Goal: Task Accomplishment & Management: Complete application form

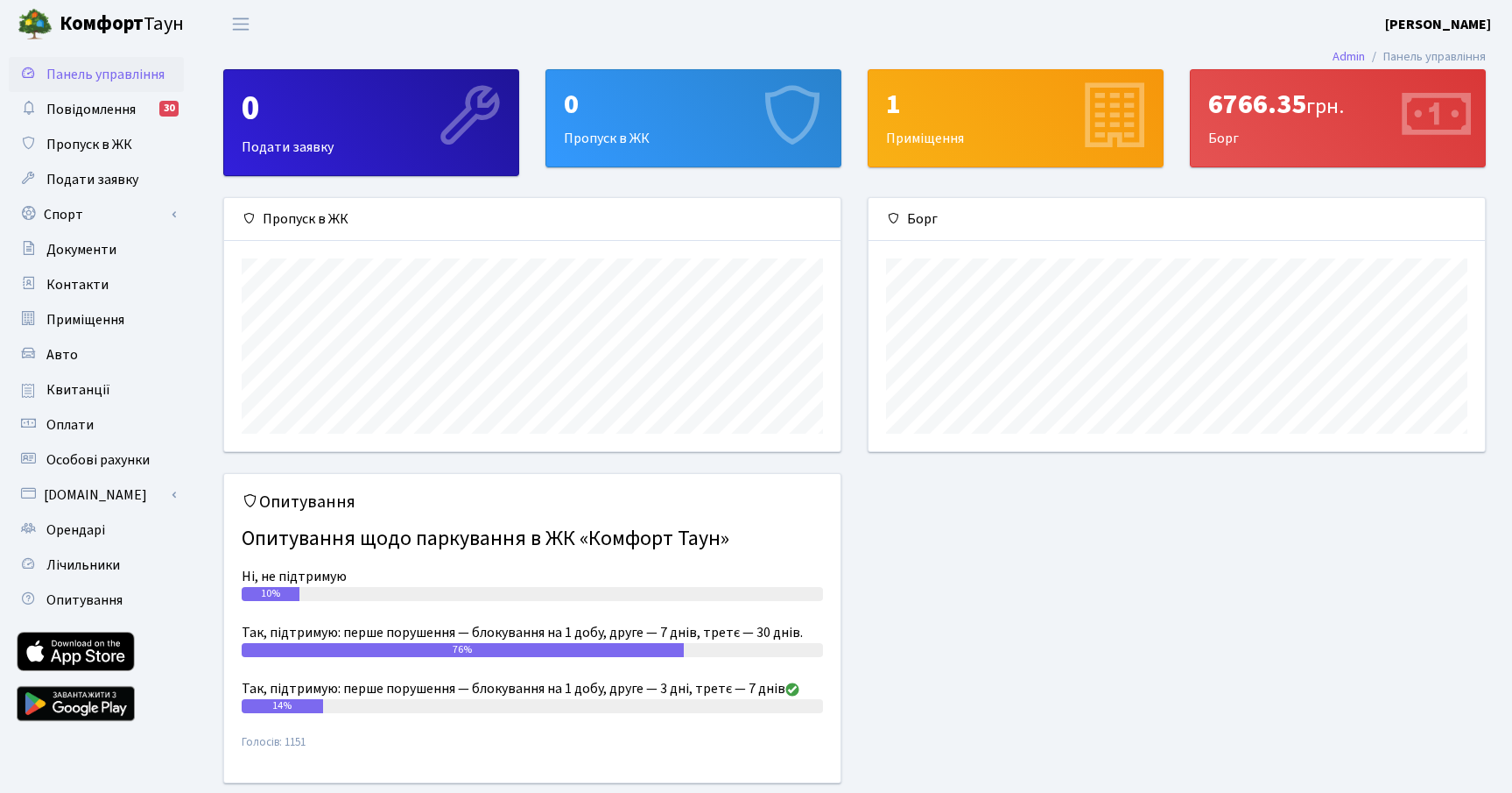
scroll to position [253, 616]
click at [622, 123] on div "0 Пропуск в ЖК" at bounding box center [693, 118] width 294 height 96
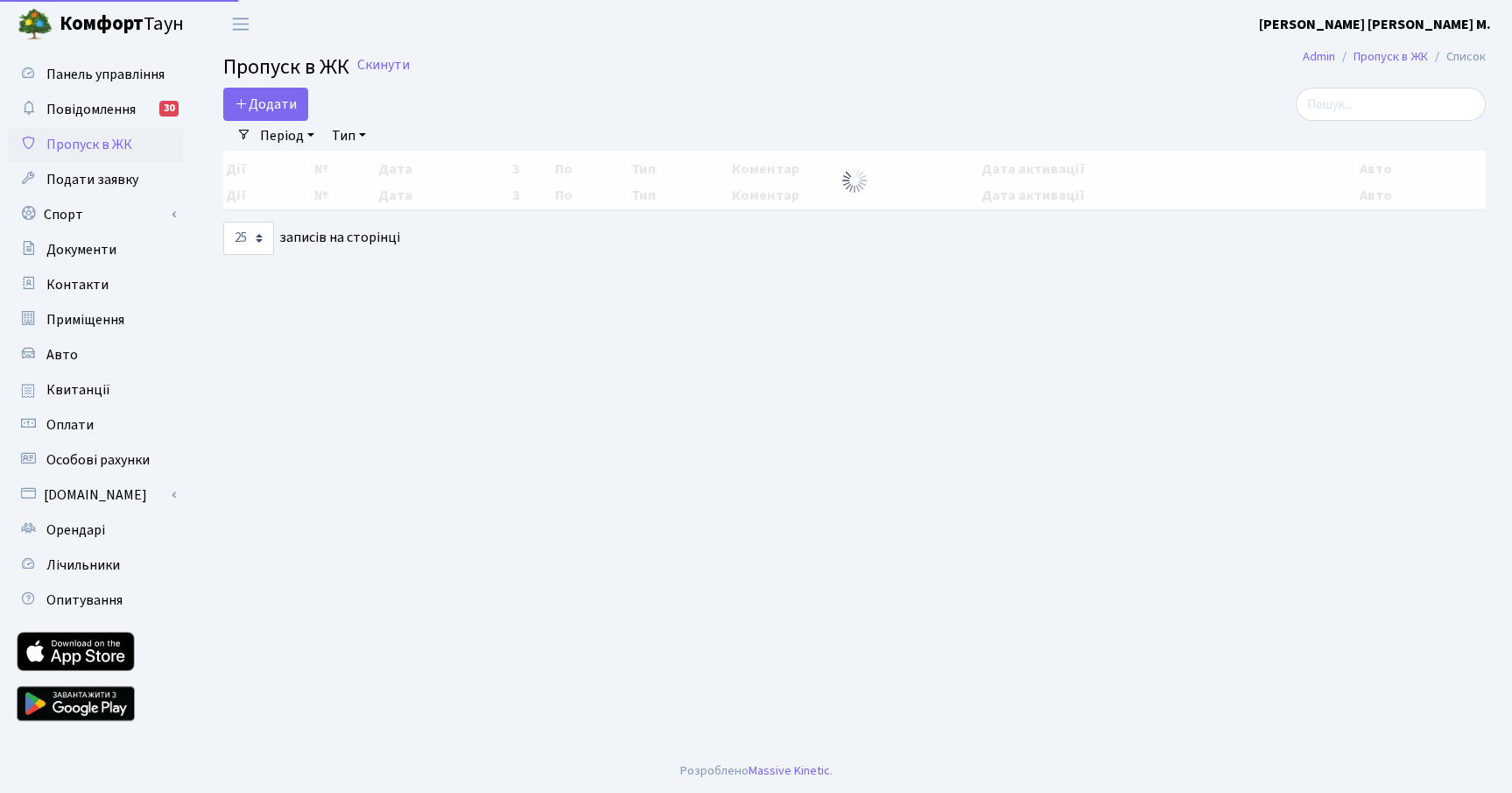
select select "25"
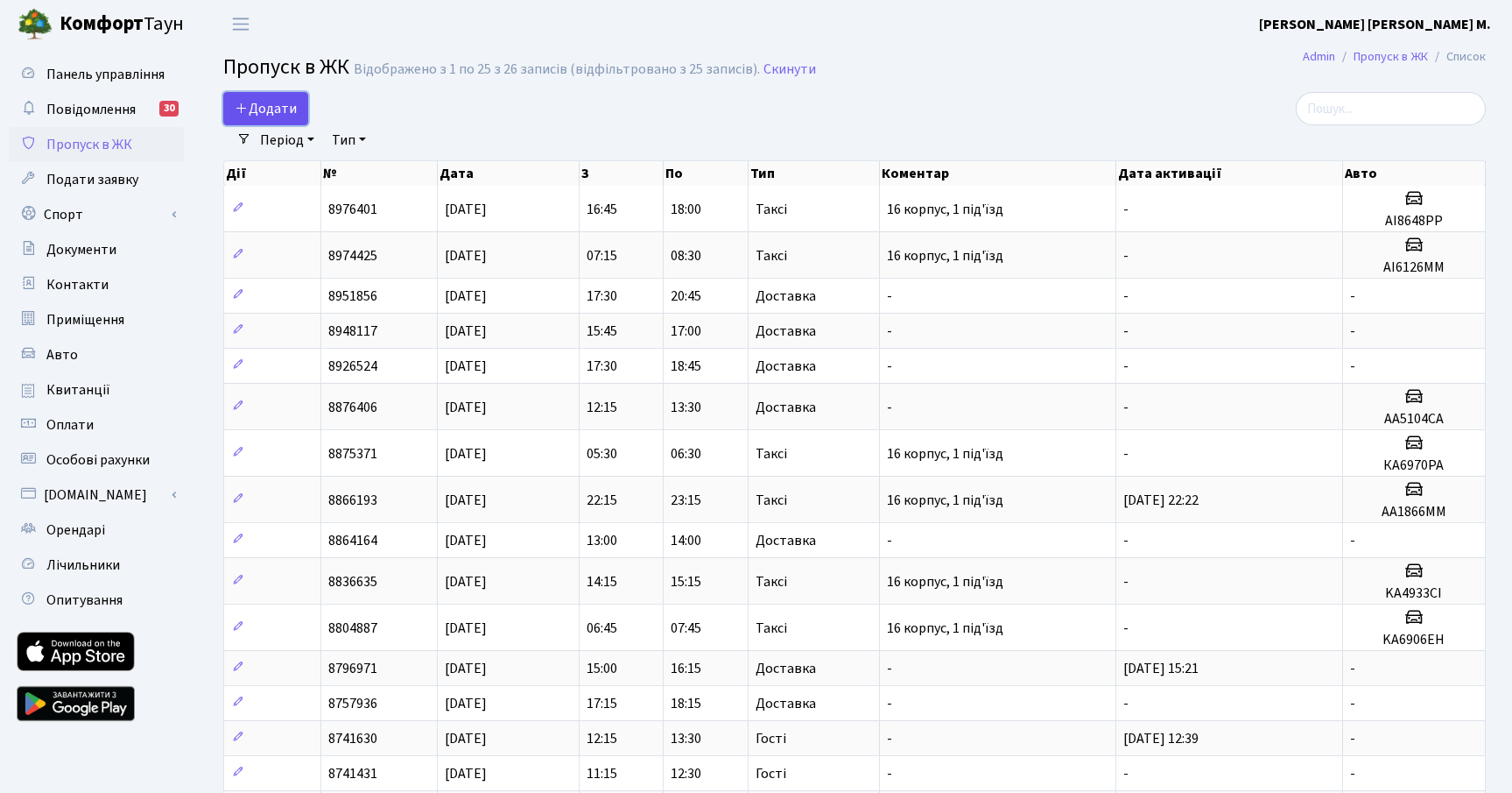
click at [271, 113] on span "Додати" at bounding box center [265, 108] width 63 height 19
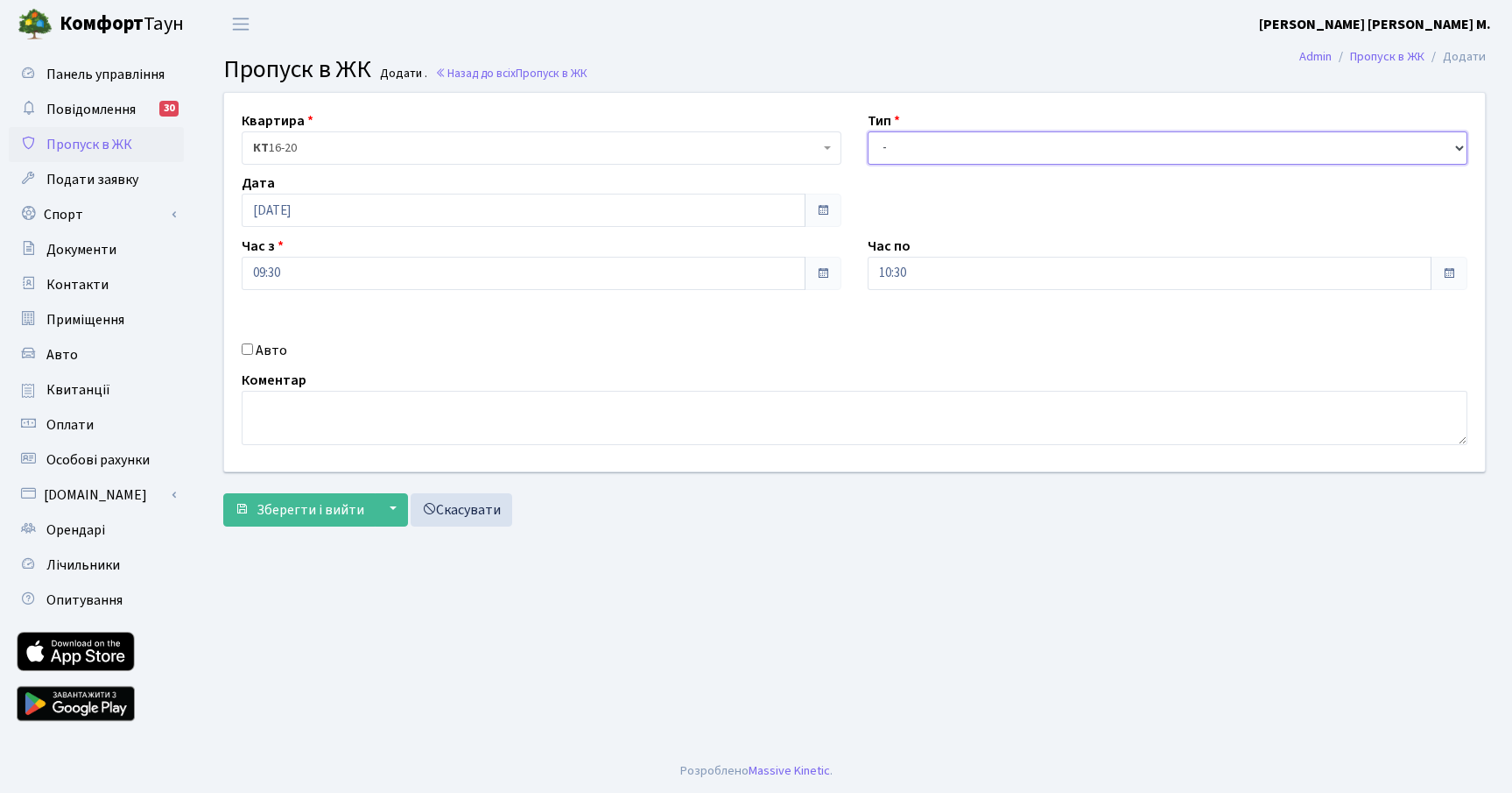
click at [924, 140] on select "- Доставка Таксі Гості Сервіс" at bounding box center [1167, 148] width 600 height 33
select select "3"
click at [867, 131] on select "- Доставка Таксі Гості Сервіс" at bounding box center [1167, 148] width 600 height 33
click at [254, 352] on div "Авто" at bounding box center [542, 351] width 626 height 21
click at [242, 351] on input "Авто" at bounding box center [247, 349] width 11 height 11
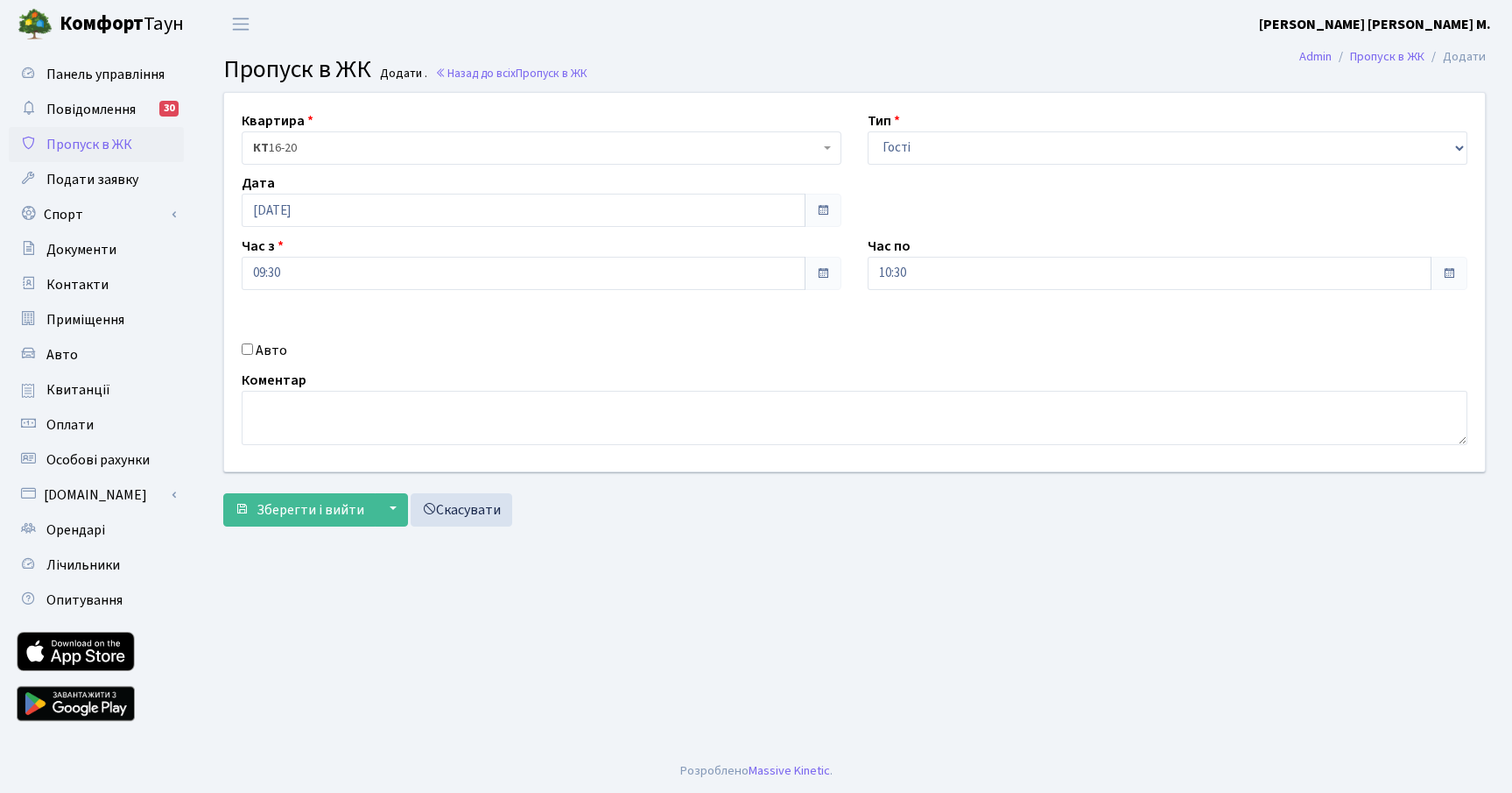
checkbox input "true"
click at [932, 323] on input "text" at bounding box center [1167, 336] width 600 height 33
paste input "ВІ0816НІ"
type input "ВІ0816НІ"
click at [328, 511] on span "Зберегти і вийти" at bounding box center [310, 510] width 107 height 19
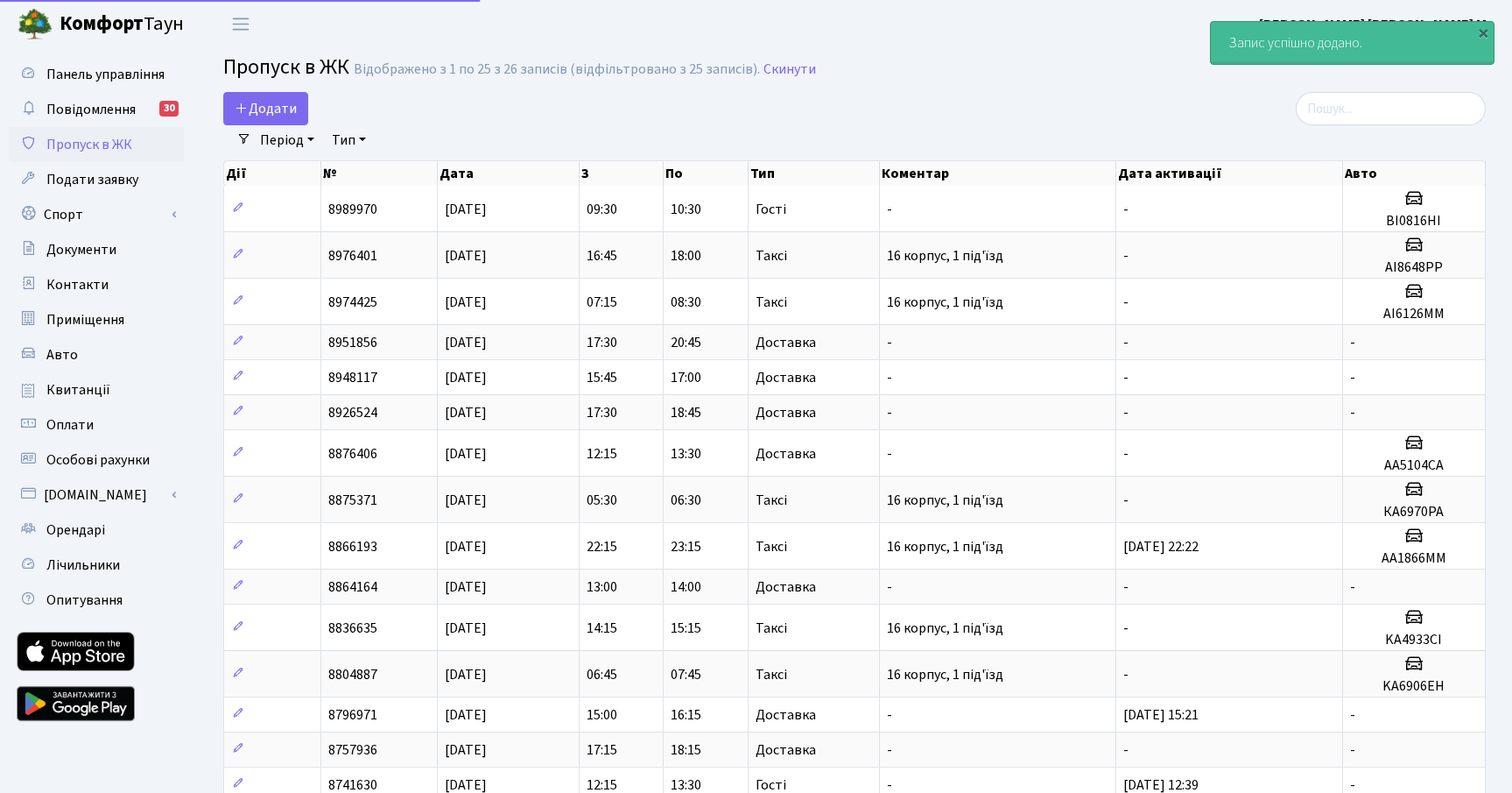
select select "25"
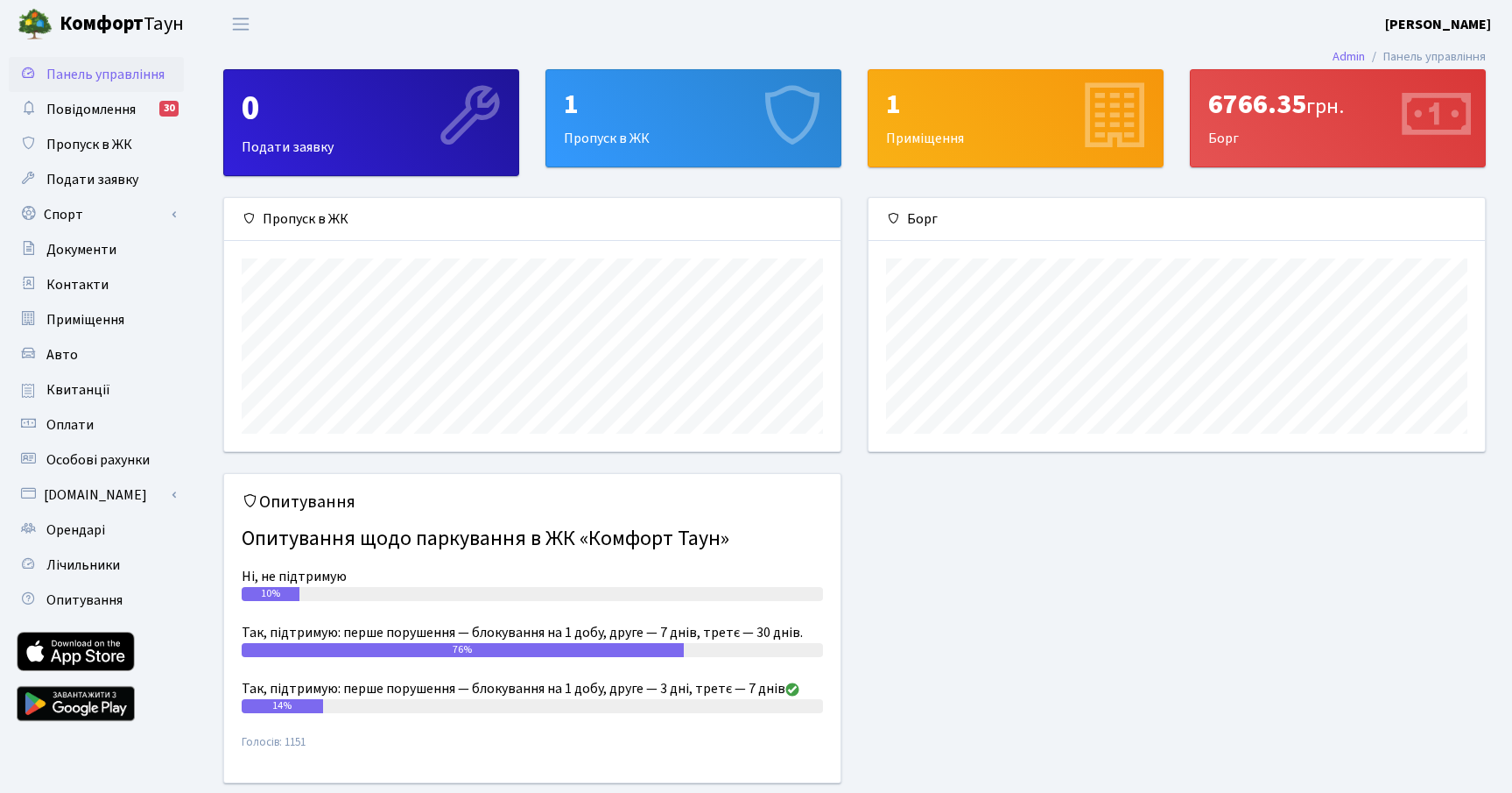
scroll to position [253, 616]
click at [568, 140] on div "1 Пропуск в ЖК" at bounding box center [693, 118] width 294 height 96
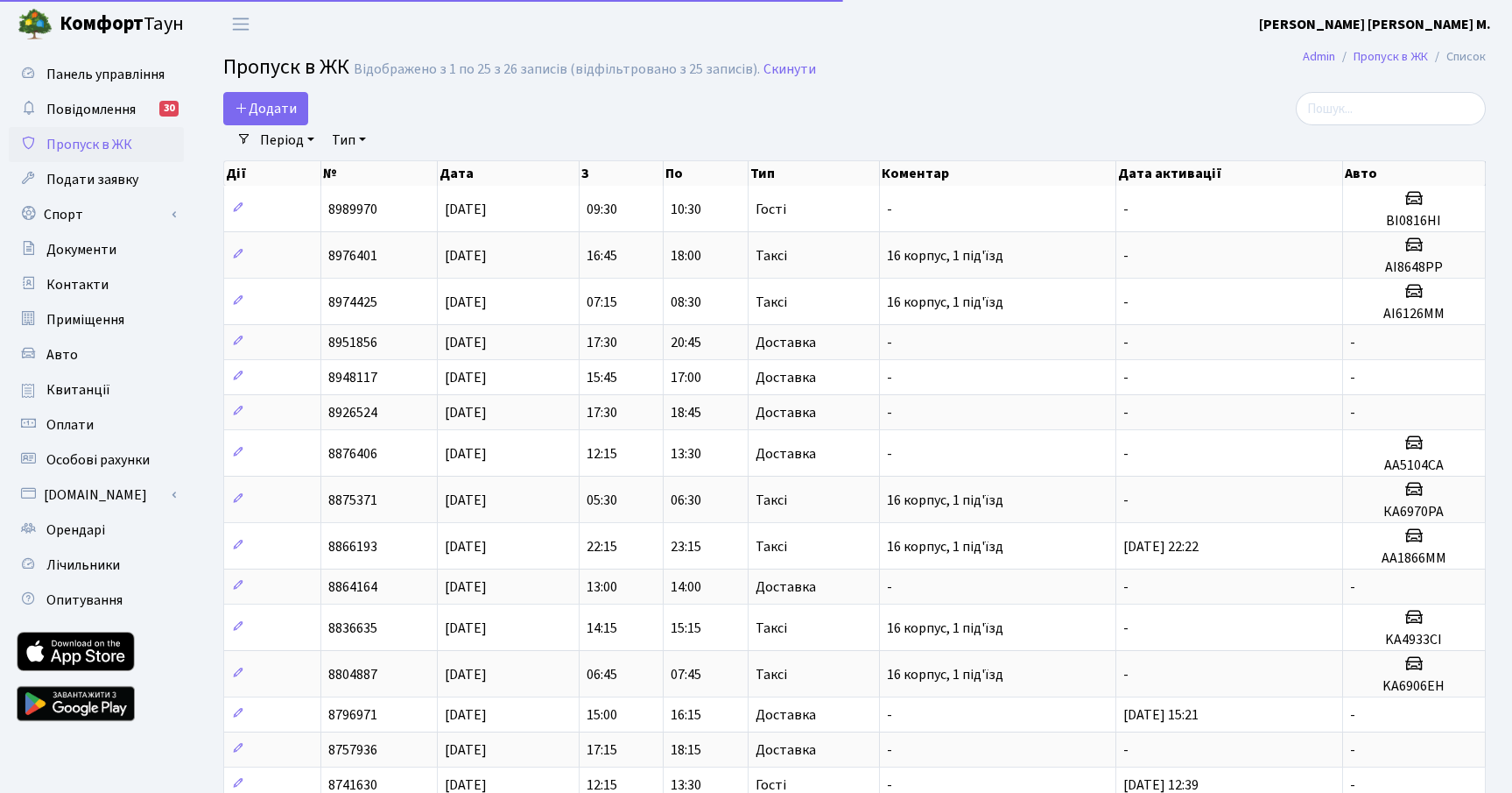
select select "25"
